Goal: Task Accomplishment & Management: Use online tool/utility

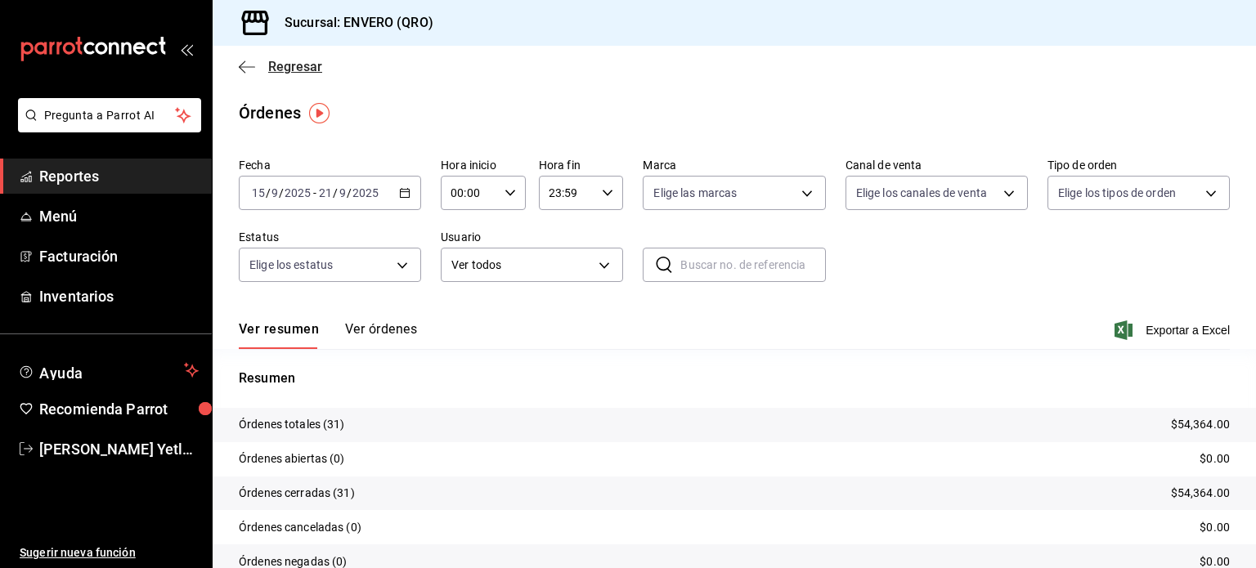
click at [273, 59] on span "Regresar" at bounding box center [295, 67] width 54 height 16
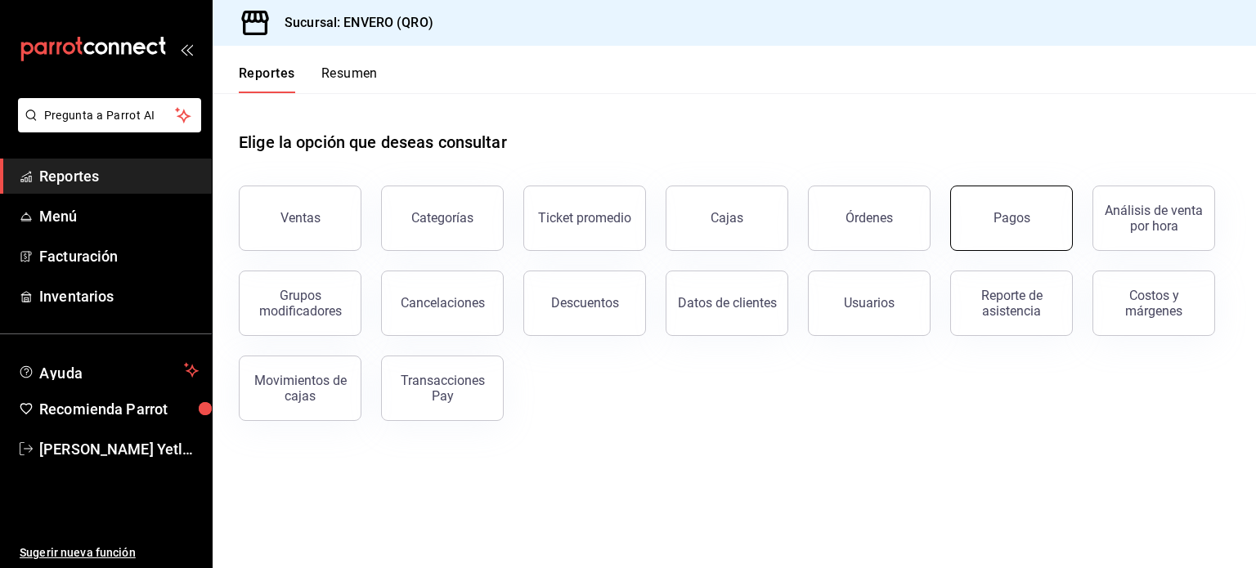
click at [1027, 226] on button "Pagos" at bounding box center [1011, 218] width 123 height 65
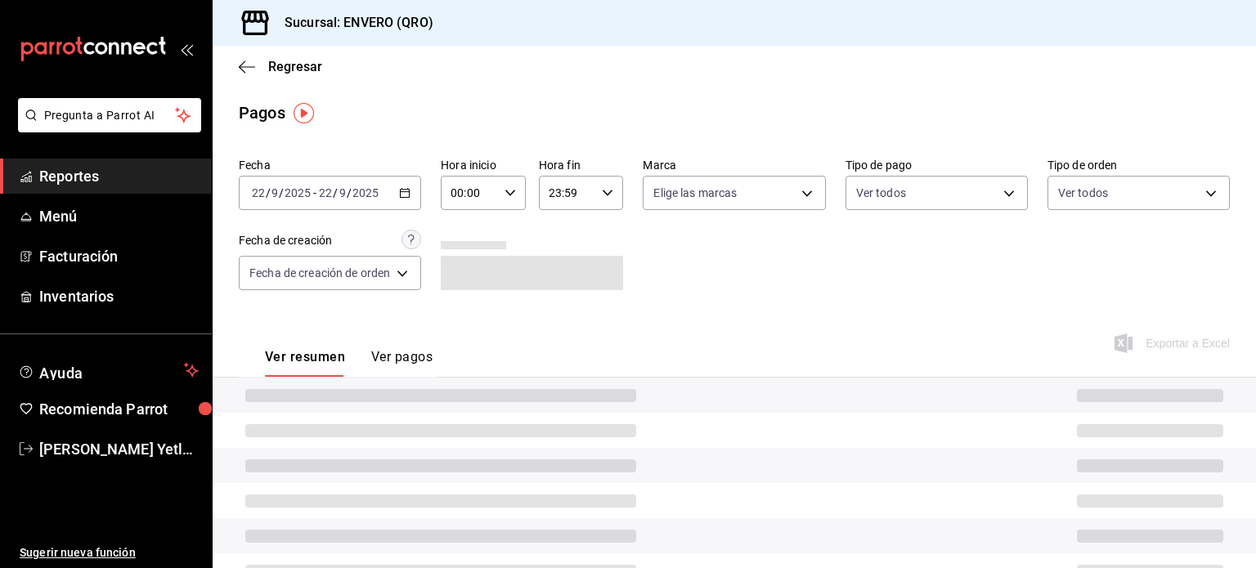
click at [410, 192] on \(Stroke\) "button" at bounding box center [405, 193] width 10 height 9
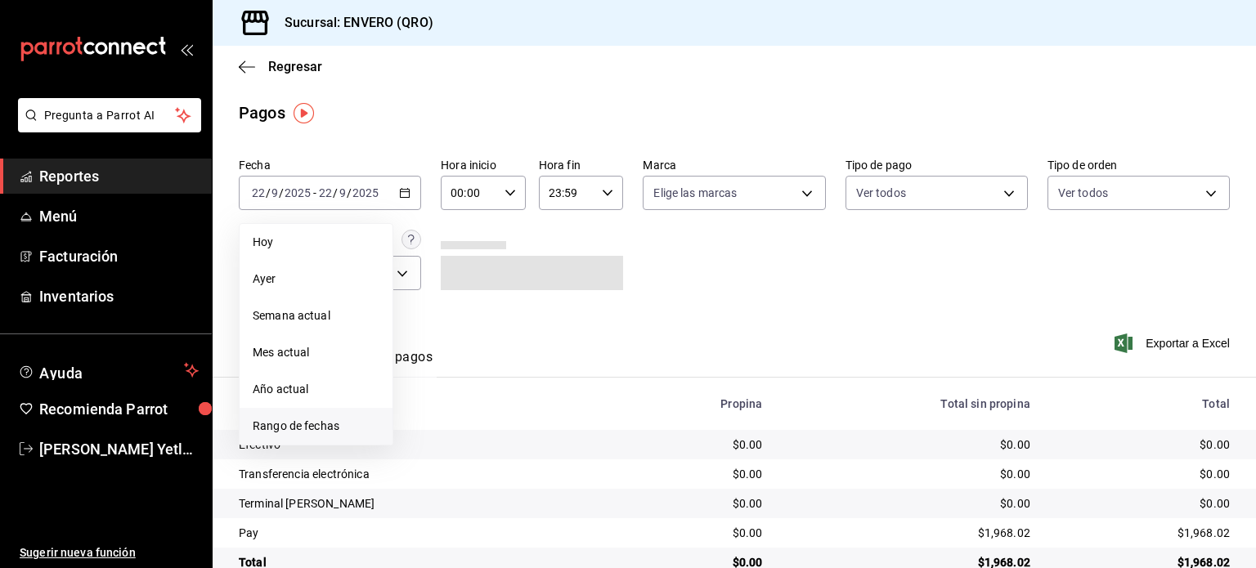
click at [312, 413] on li "Rango de fechas" at bounding box center [316, 426] width 153 height 37
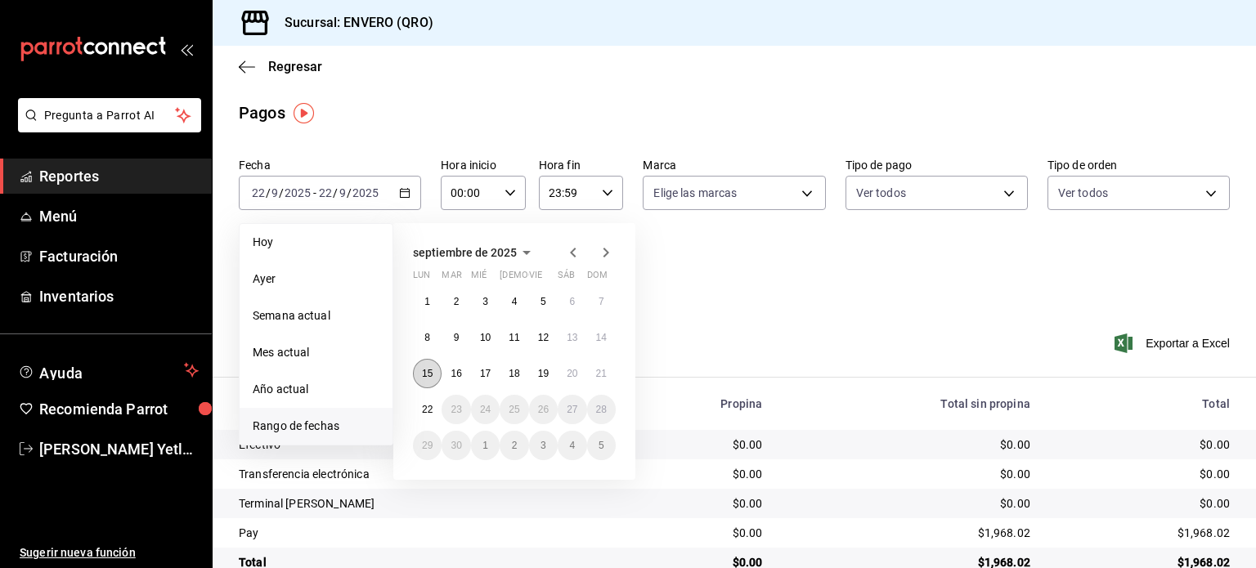
click at [425, 379] on button "15" at bounding box center [427, 373] width 29 height 29
click at [595, 379] on button "21" at bounding box center [601, 373] width 29 height 29
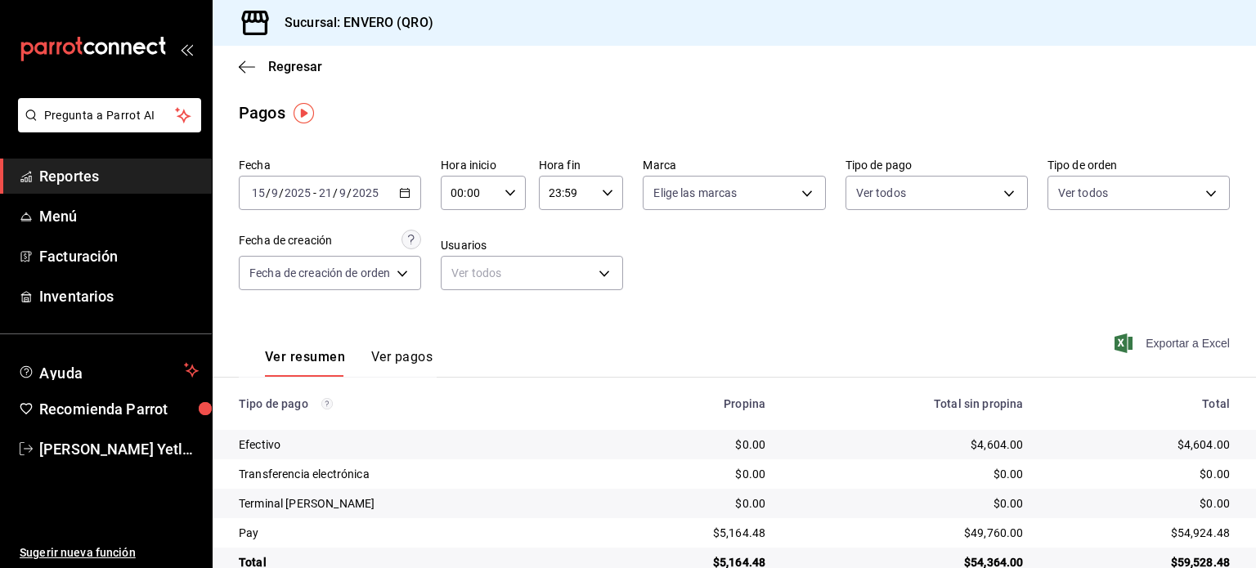
click at [1182, 341] on span "Exportar a Excel" at bounding box center [1174, 344] width 112 height 20
